Goal: Task Accomplishment & Management: Manage account settings

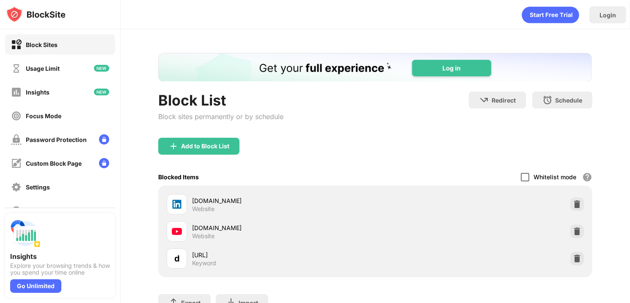
click at [521, 174] on div at bounding box center [525, 177] width 8 height 8
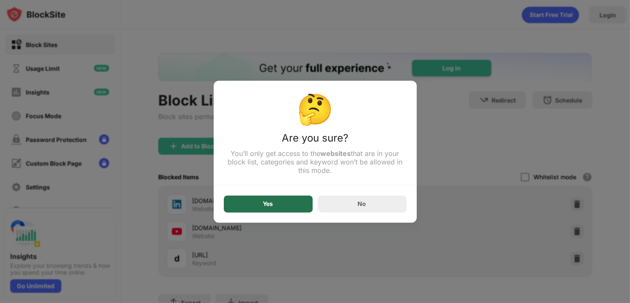
click at [279, 200] on div "Yes" at bounding box center [268, 203] width 89 height 17
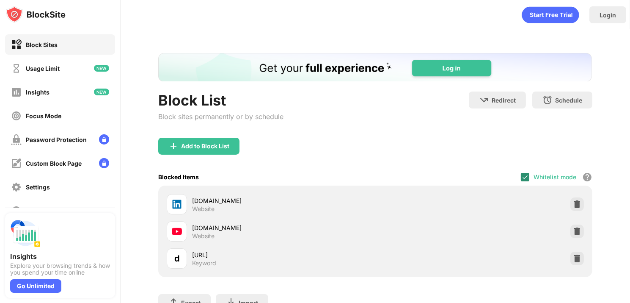
click at [522, 177] on img at bounding box center [525, 177] width 7 height 7
